Goal: Browse casually: Explore the website without a specific task or goal

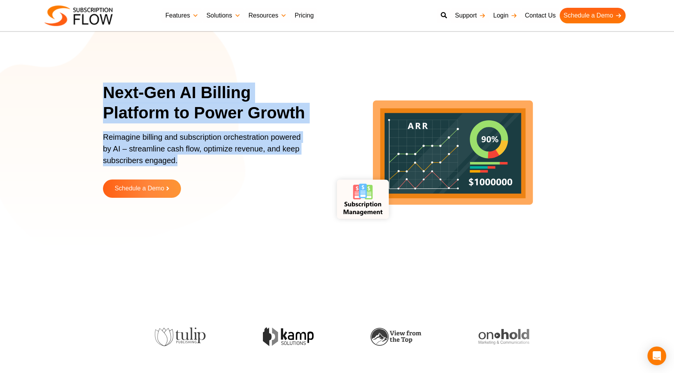
drag, startPoint x: 189, startPoint y: 159, endPoint x: 98, endPoint y: 83, distance: 118.4
click at [97, 83] on section "Next-Gen AI Billing Platform to Power Growth Reimagine billing and subscription…" at bounding box center [337, 145] width 674 height 253
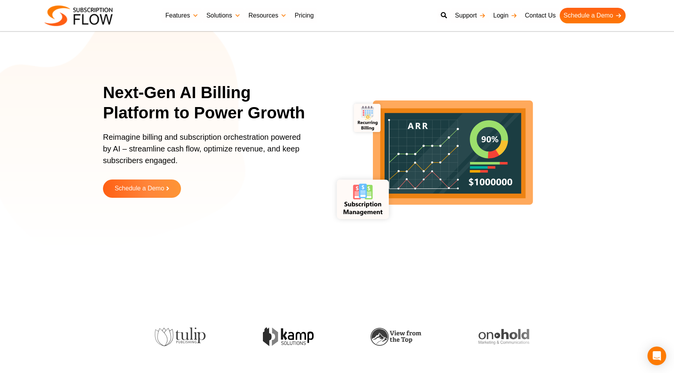
click at [103, 91] on h1 "Next-Gen AI Billing Platform to Power Growth" at bounding box center [209, 103] width 212 height 41
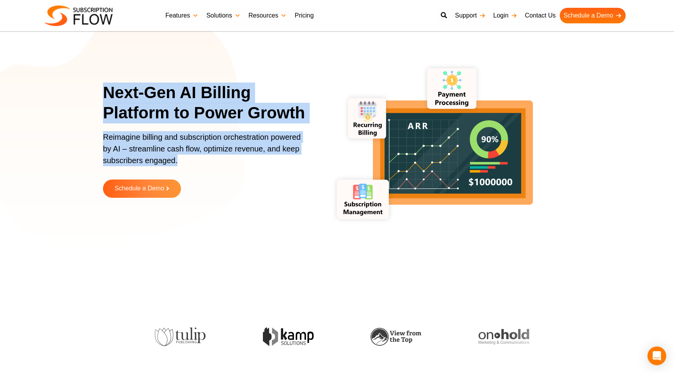
drag, startPoint x: 105, startPoint y: 91, endPoint x: 184, endPoint y: 160, distance: 105.0
click at [184, 160] on div "Next-Gen AI Billing Platform to Power Growth Reimagine billing and subscription…" at bounding box center [209, 146] width 212 height 127
click at [184, 160] on p "Reimagine billing and subscription orchestration powered by AI – streamline cas…" at bounding box center [204, 152] width 203 height 43
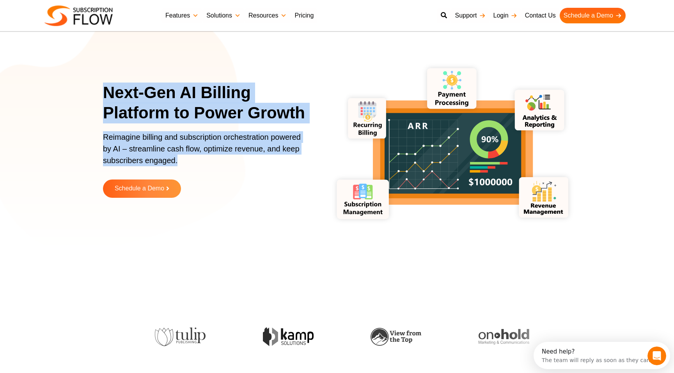
drag, startPoint x: 188, startPoint y: 160, endPoint x: 106, endPoint y: 92, distance: 107.1
click at [105, 91] on div "Next-Gen AI Billing Platform to Power Growth Reimagine billing and subscription…" at bounding box center [209, 146] width 212 height 127
click at [106, 92] on h1 "Next-Gen AI Billing Platform to Power Growth" at bounding box center [209, 103] width 212 height 41
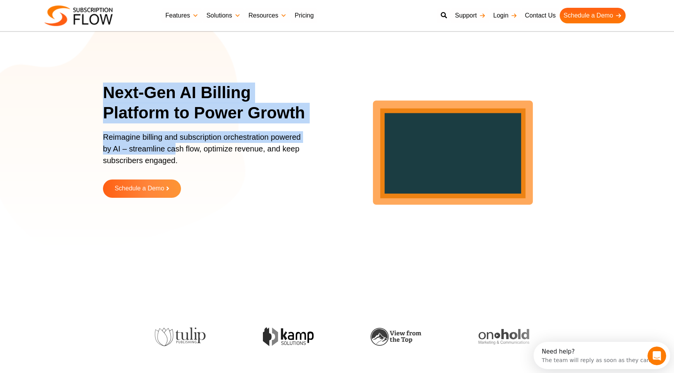
drag, startPoint x: 102, startPoint y: 94, endPoint x: 174, endPoint y: 149, distance: 90.4
click at [175, 149] on section "Next-Gen AI Billing Platform to Power Growth Reimagine billing and subscription…" at bounding box center [337, 145] width 674 height 253
click at [174, 149] on p "Reimagine billing and subscription orchestration powered by AI – streamline cas…" at bounding box center [204, 152] width 203 height 43
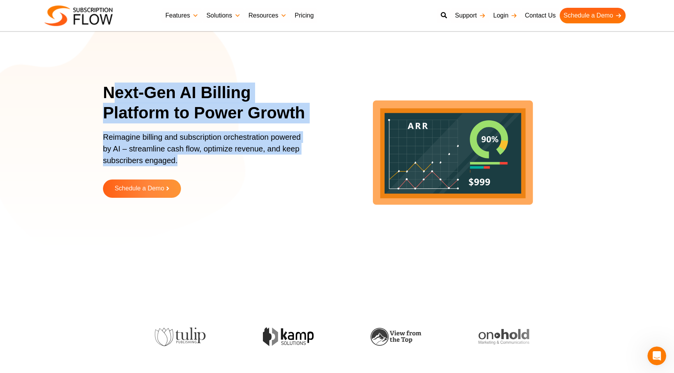
drag, startPoint x: 179, startPoint y: 162, endPoint x: 114, endPoint y: 97, distance: 91.5
click at [114, 97] on div "Next-Gen AI Billing Platform to Power Growth Reimagine billing and subscription…" at bounding box center [209, 146] width 212 height 127
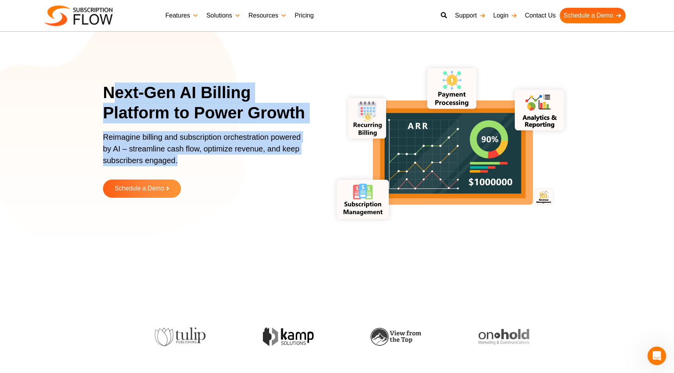
click at [114, 97] on h1 "Next-Gen AI Billing Platform to Power Growth" at bounding box center [209, 103] width 212 height 41
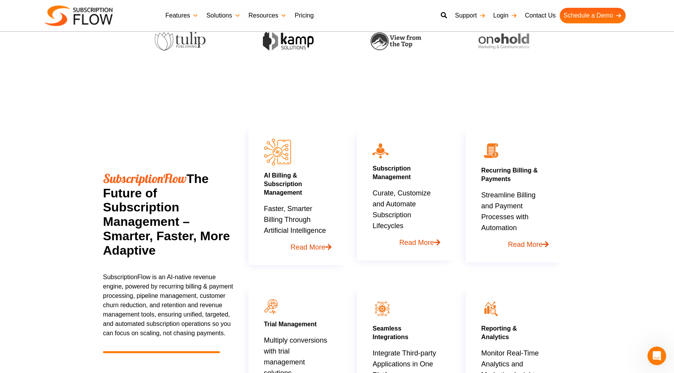
scroll to position [11, 0]
